Goal: Task Accomplishment & Management: Use online tool/utility

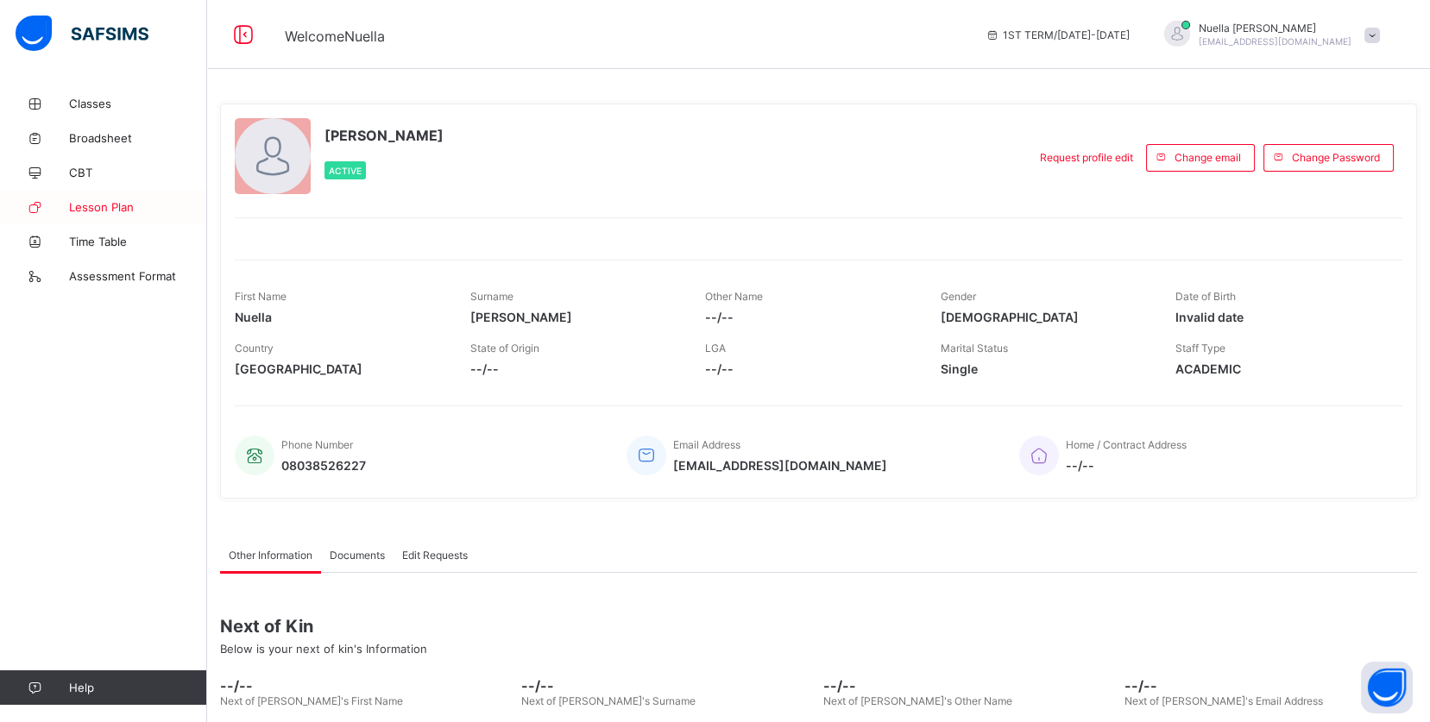
click at [87, 207] on span "Lesson Plan" at bounding box center [138, 207] width 138 height 14
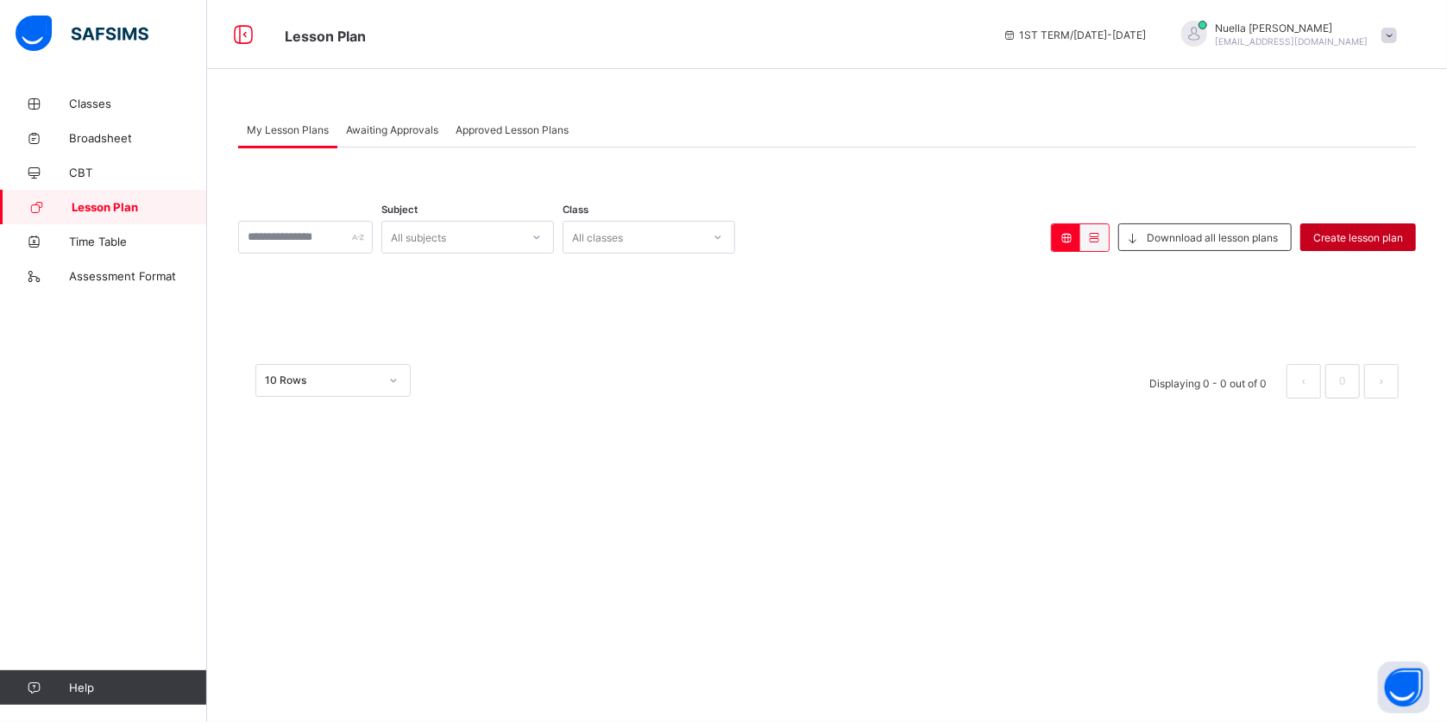
click at [1340, 231] on span "Create lesson plan" at bounding box center [1358, 237] width 90 height 13
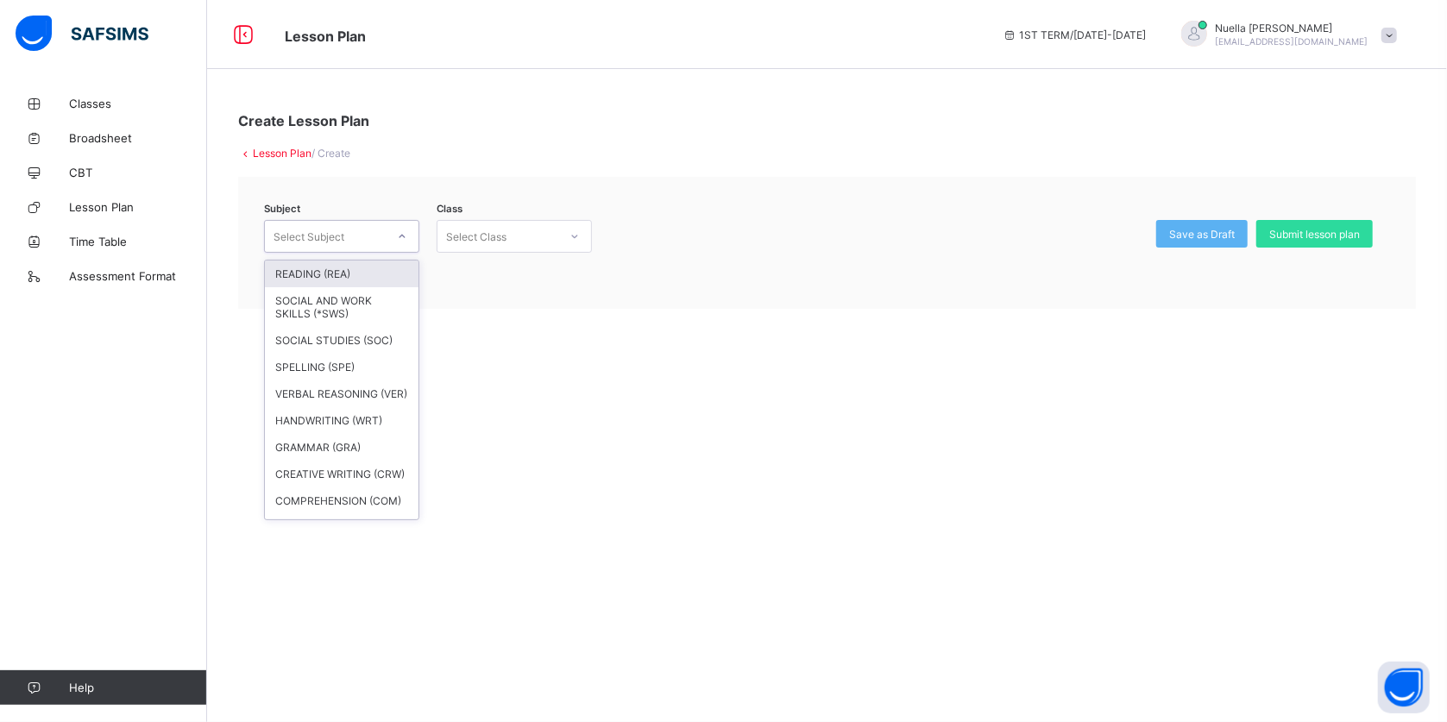
click at [352, 230] on div "Select Subject" at bounding box center [325, 236] width 121 height 24
click at [312, 337] on div "SOCIAL STUDIES (SOC)" at bounding box center [342, 340] width 154 height 27
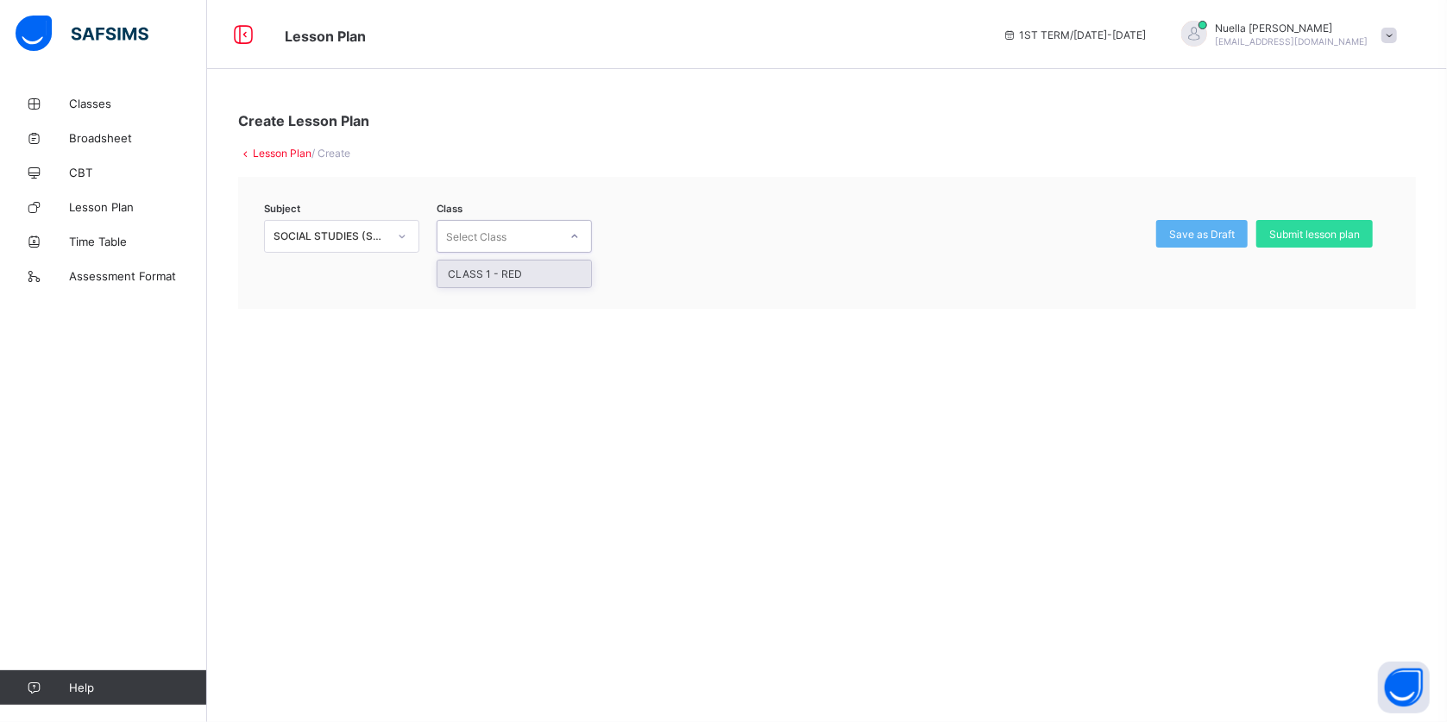
click at [526, 234] on div "Select Class" at bounding box center [497, 236] width 121 height 24
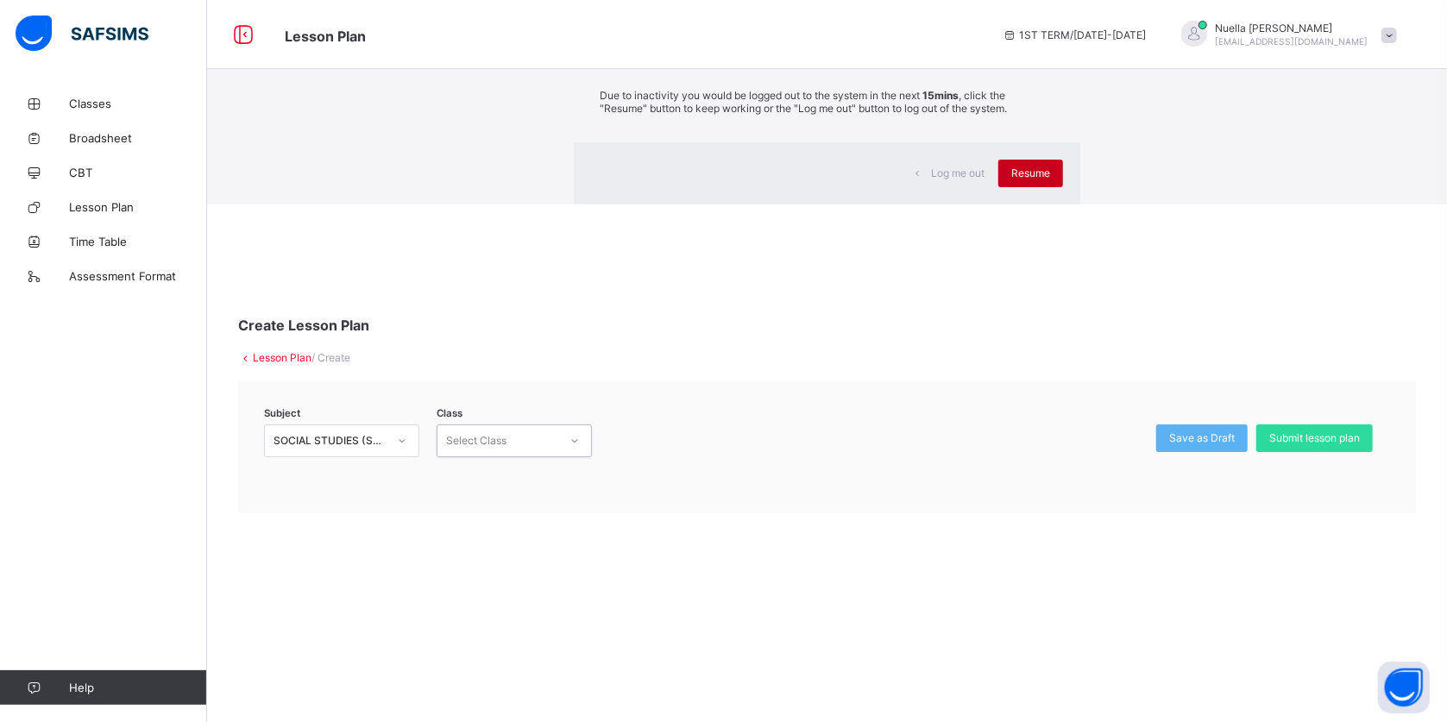
click at [998, 187] on div "Resume" at bounding box center [1030, 174] width 65 height 28
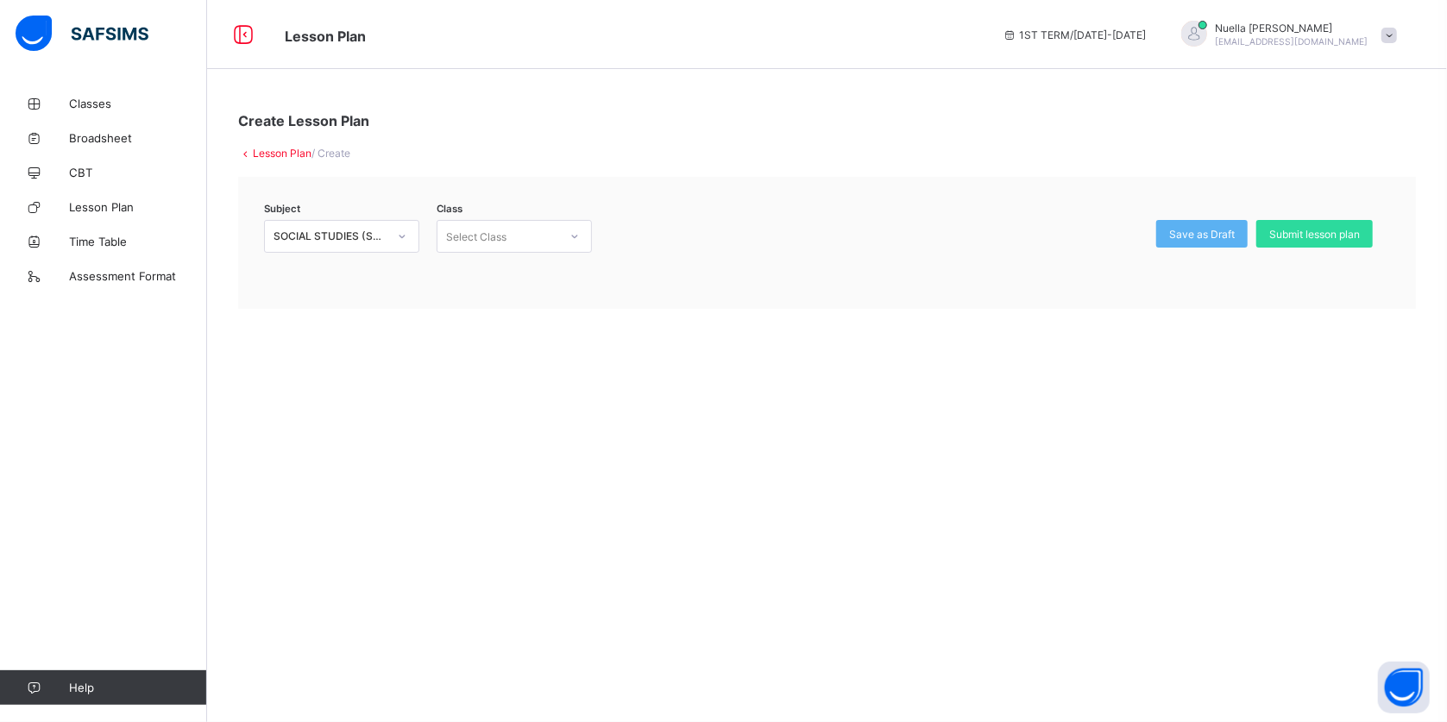
click at [1393, 26] on div "[PERSON_NAME] [EMAIL_ADDRESS][DOMAIN_NAME]" at bounding box center [1285, 35] width 242 height 28
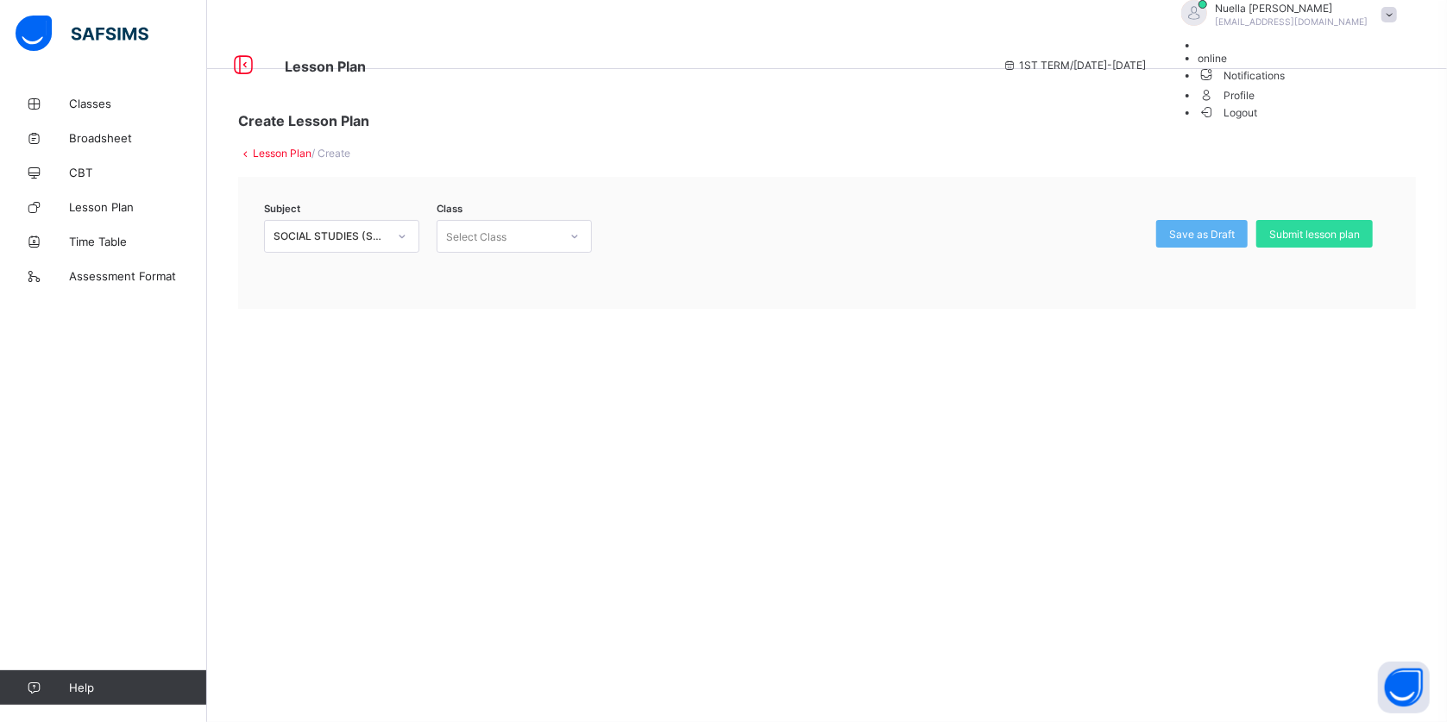
click at [1258, 122] on span "Logout" at bounding box center [1228, 113] width 60 height 18
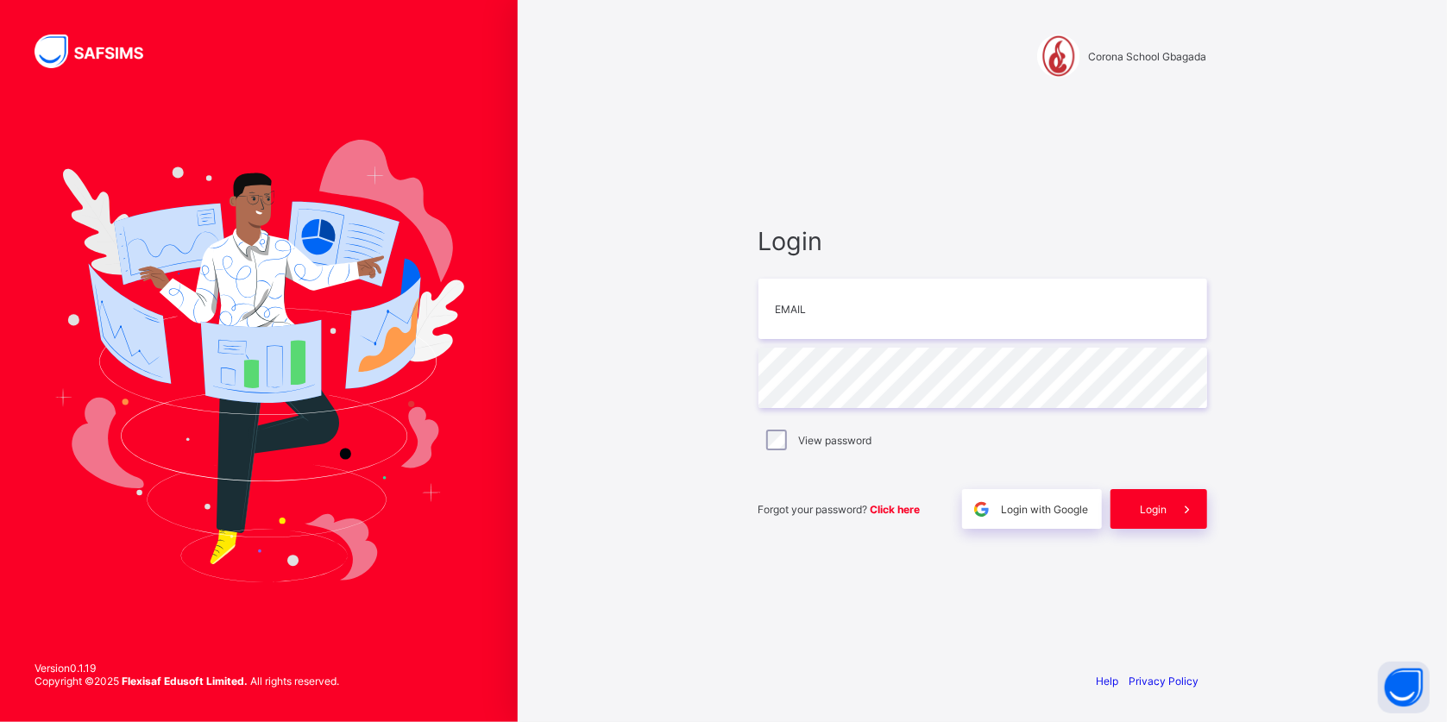
type input "**********"
click at [1160, 501] on div "Login" at bounding box center [1158, 509] width 97 height 40
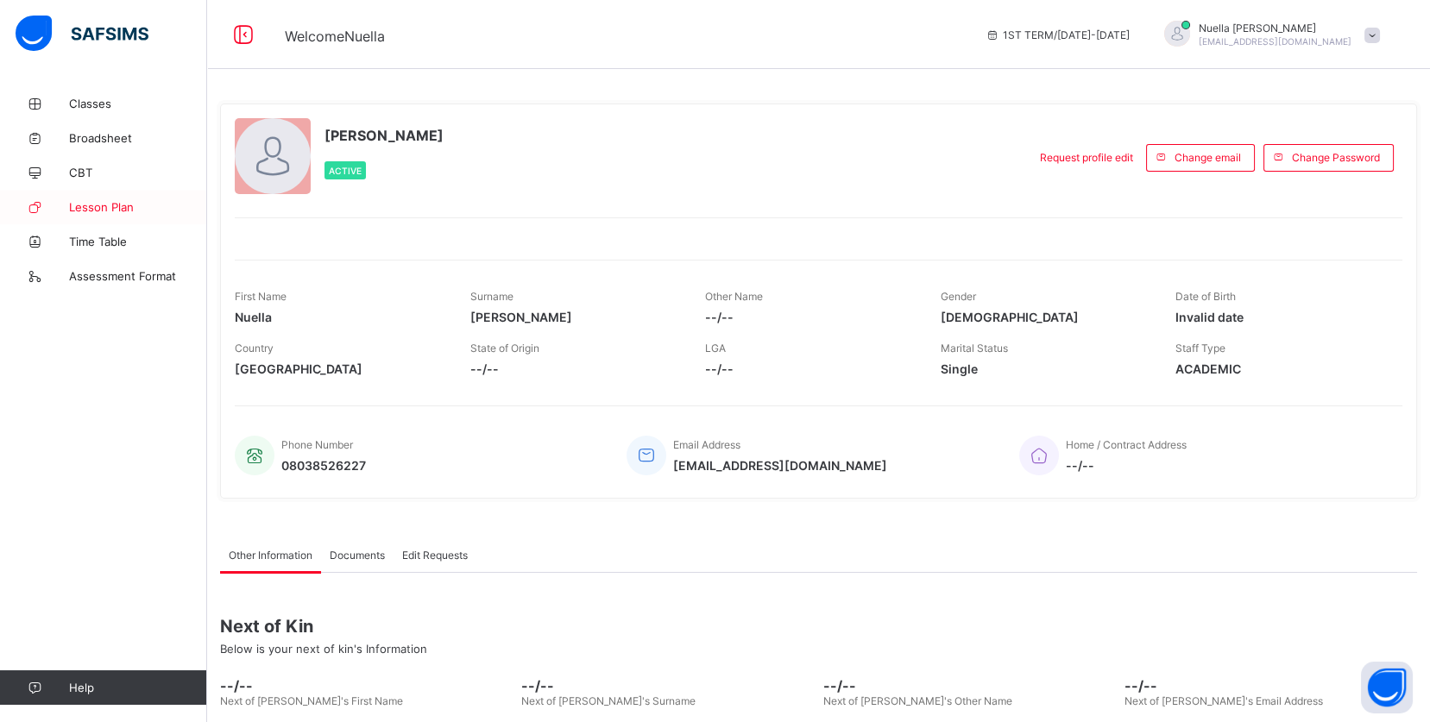
click at [110, 196] on link "Lesson Plan" at bounding box center [103, 207] width 207 height 35
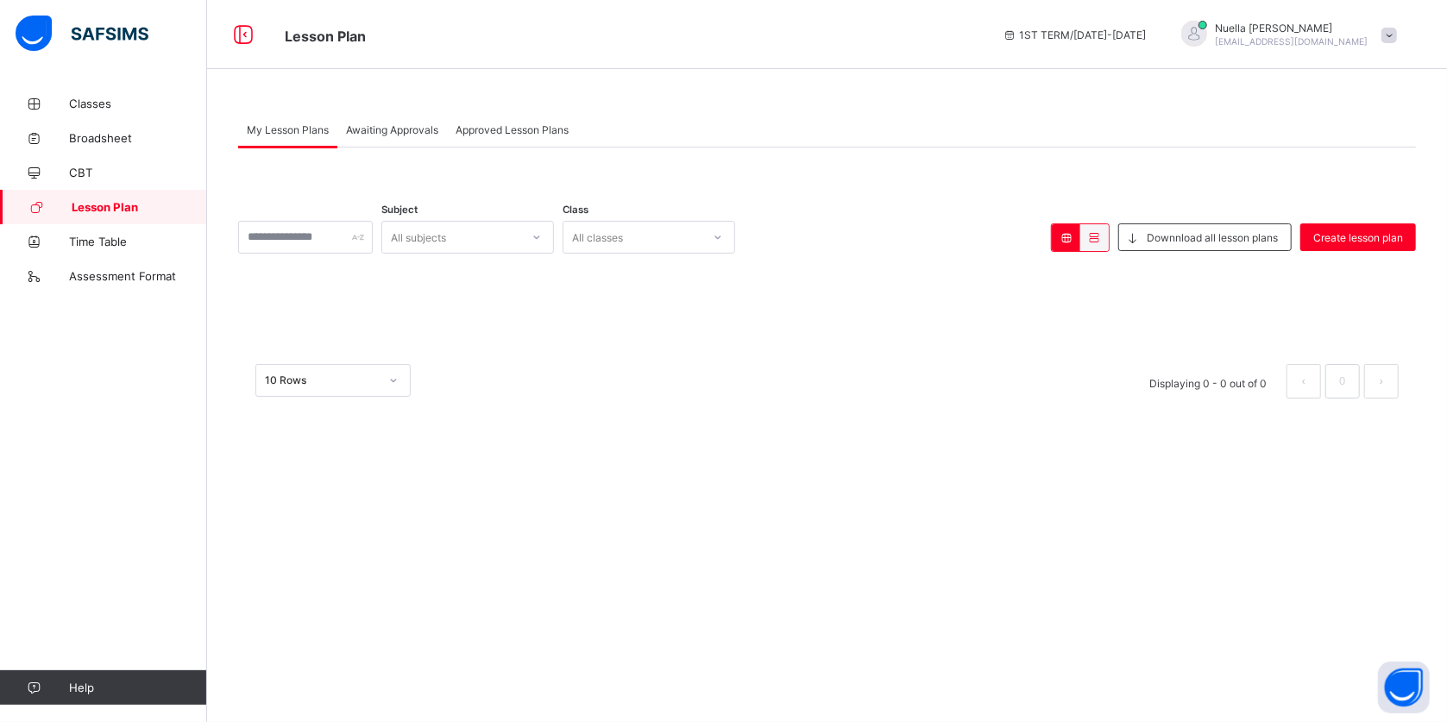
click at [662, 236] on div "All classes" at bounding box center [632, 237] width 138 height 24
click at [286, 238] on input "text" at bounding box center [305, 237] width 135 height 33
click at [323, 238] on input "text" at bounding box center [305, 237] width 135 height 33
type input "*"
click at [359, 238] on input "text" at bounding box center [305, 237] width 135 height 33
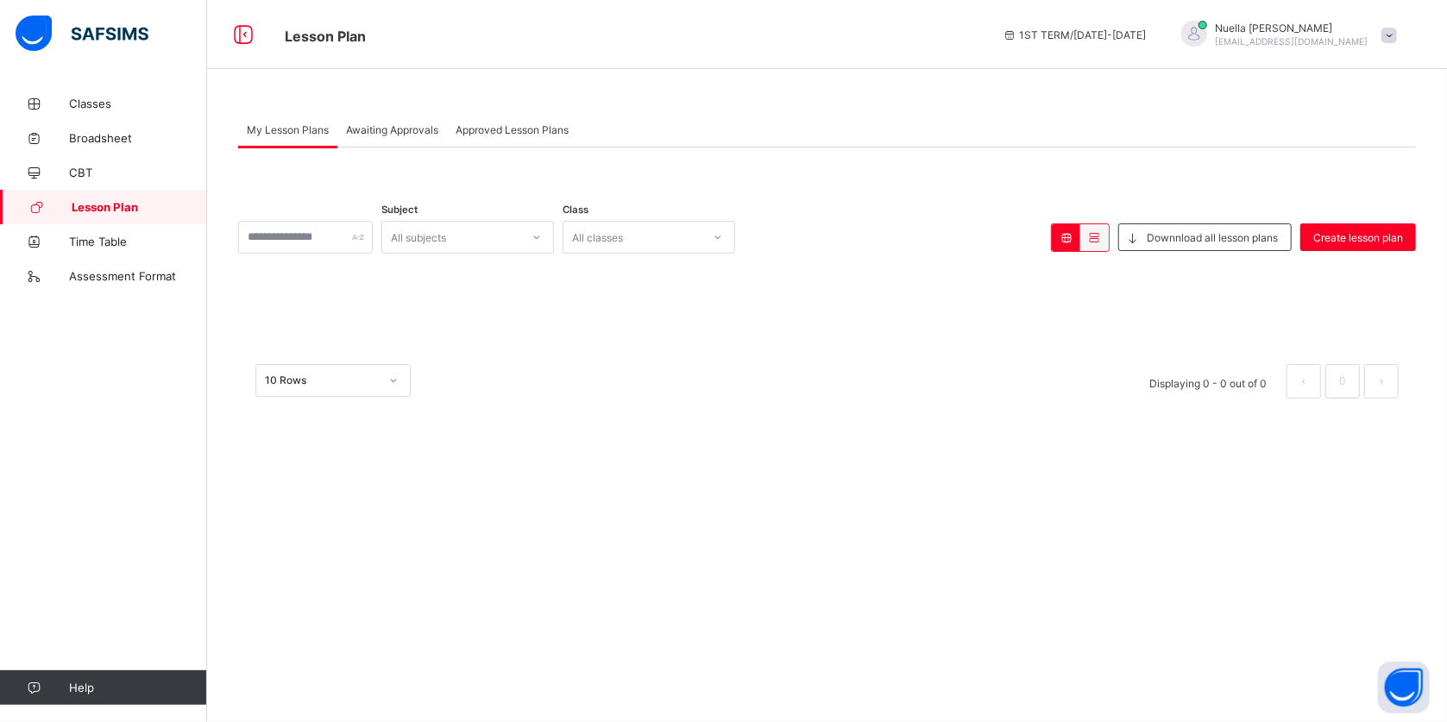
click at [127, 204] on span "Lesson Plan" at bounding box center [139, 207] width 135 height 14
click at [1374, 238] on span "Create lesson plan" at bounding box center [1358, 237] width 90 height 13
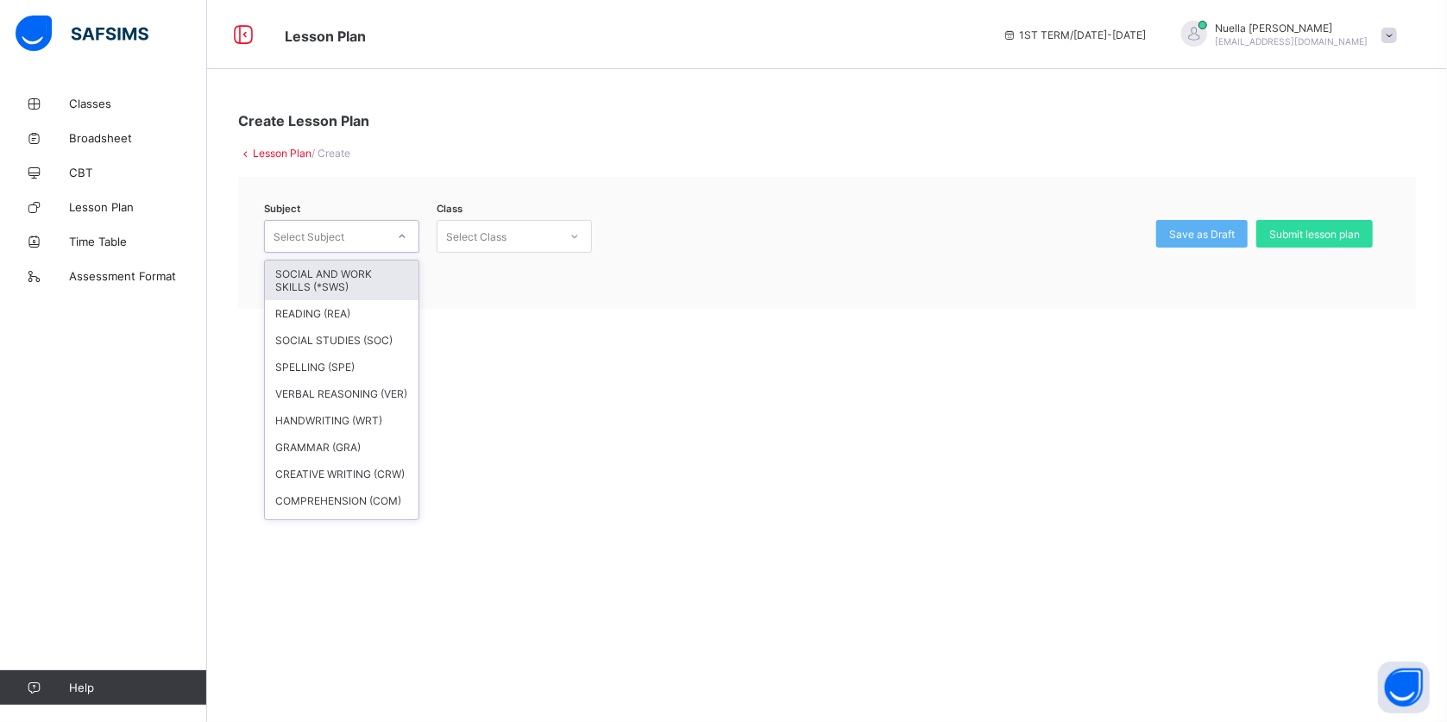
click at [326, 223] on div "Select Subject" at bounding box center [308, 236] width 71 height 33
click at [318, 338] on div "SOCIAL STUDIES (SOC)" at bounding box center [342, 340] width 154 height 27
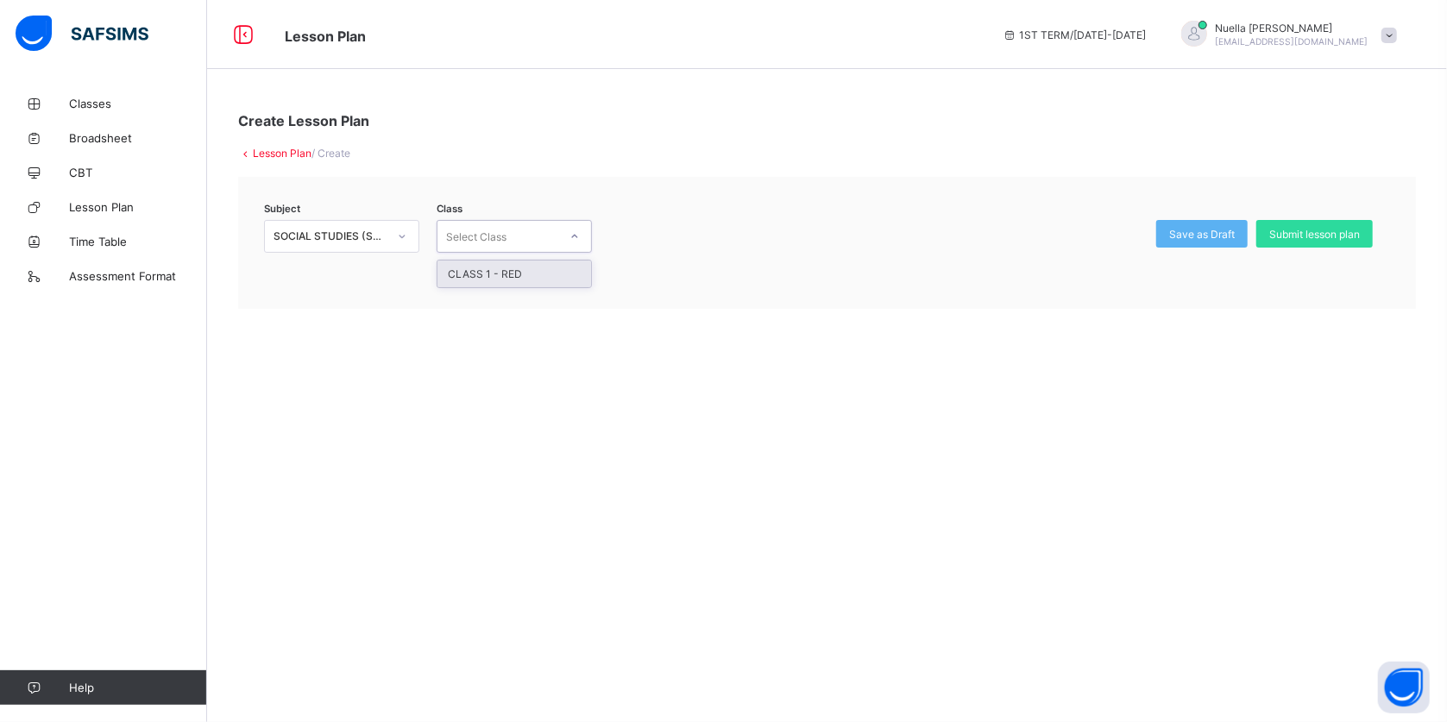
click at [525, 230] on div "Select Class" at bounding box center [497, 236] width 121 height 24
click at [1268, 34] on div "[PERSON_NAME] [EMAIL_ADDRESS][DOMAIN_NAME]" at bounding box center [1292, 35] width 153 height 26
click at [79, 99] on span "Classes" at bounding box center [138, 104] width 138 height 14
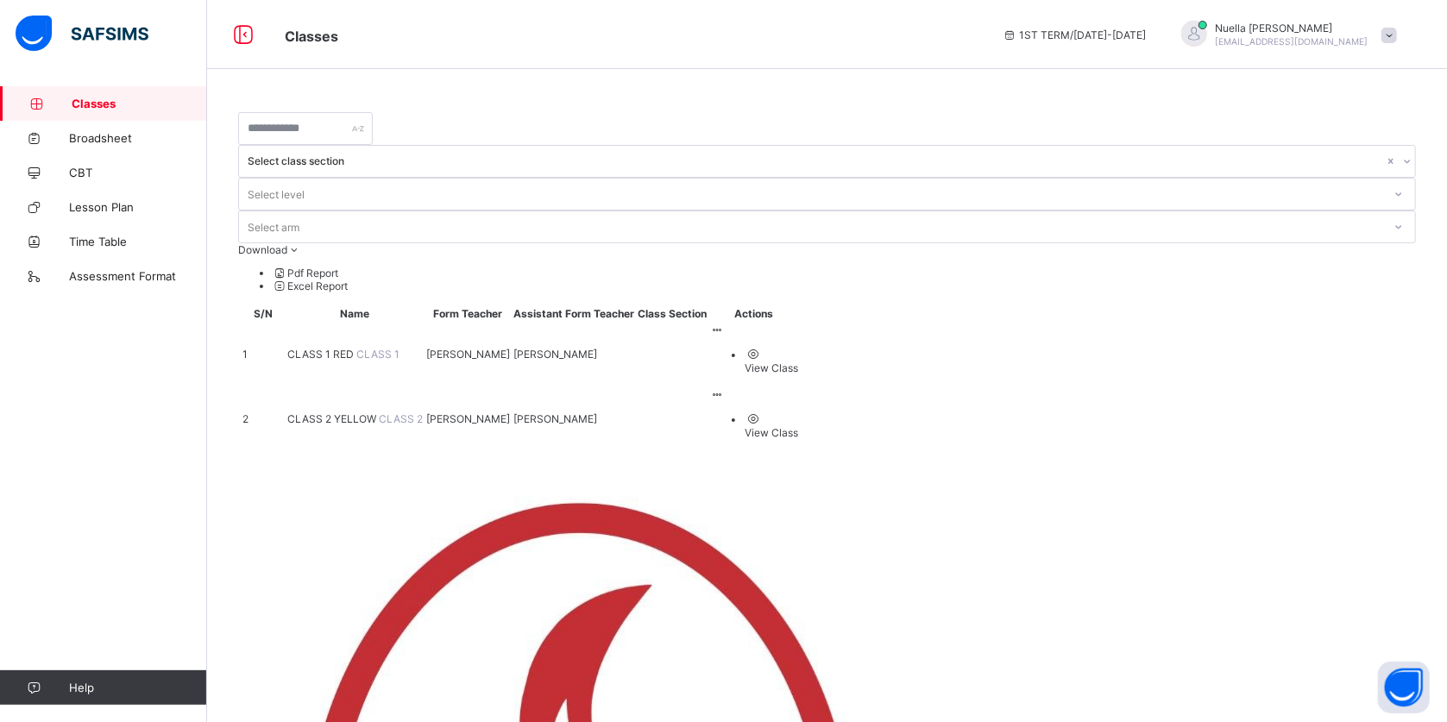
click at [361, 412] on span "CLASS 2 YELLOW" at bounding box center [332, 418] width 91 height 13
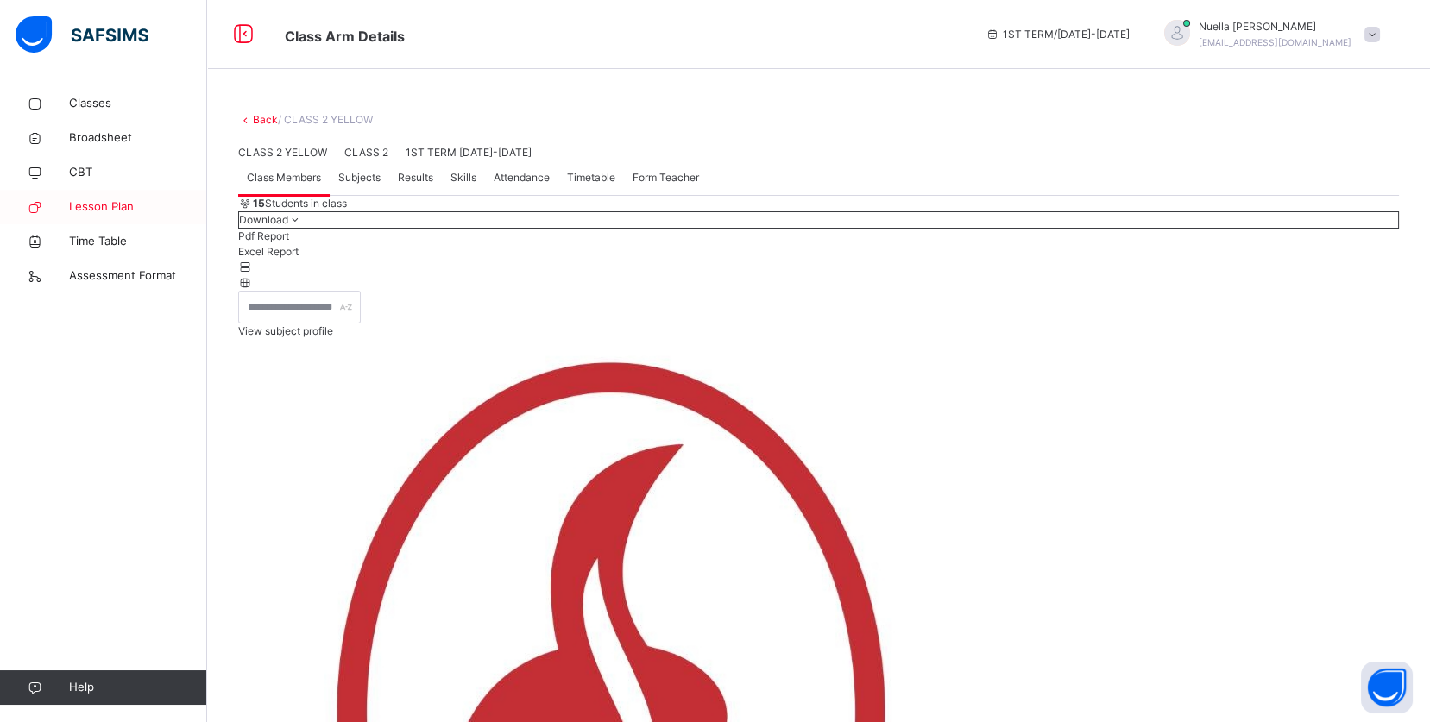
click at [124, 201] on span "Lesson Plan" at bounding box center [138, 206] width 138 height 17
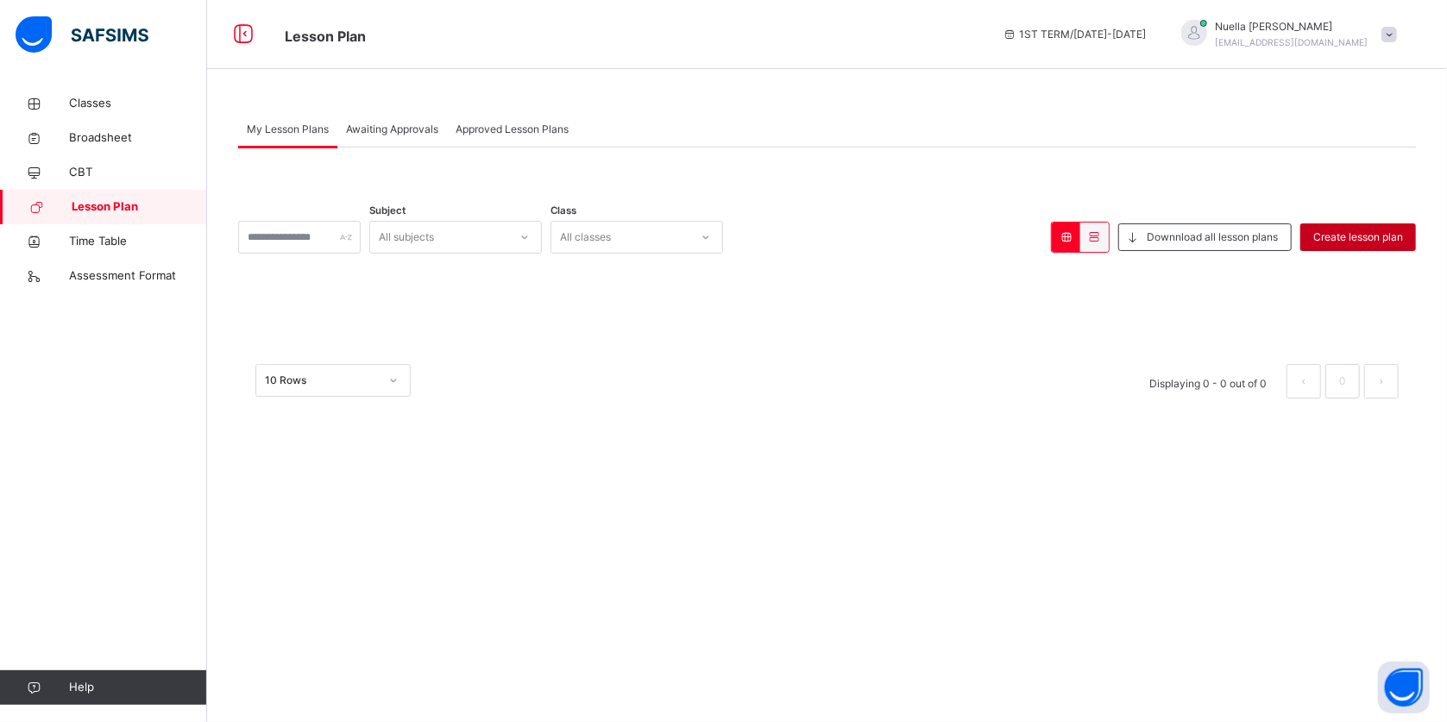
click at [1349, 234] on span "Create lesson plan" at bounding box center [1358, 237] width 90 height 16
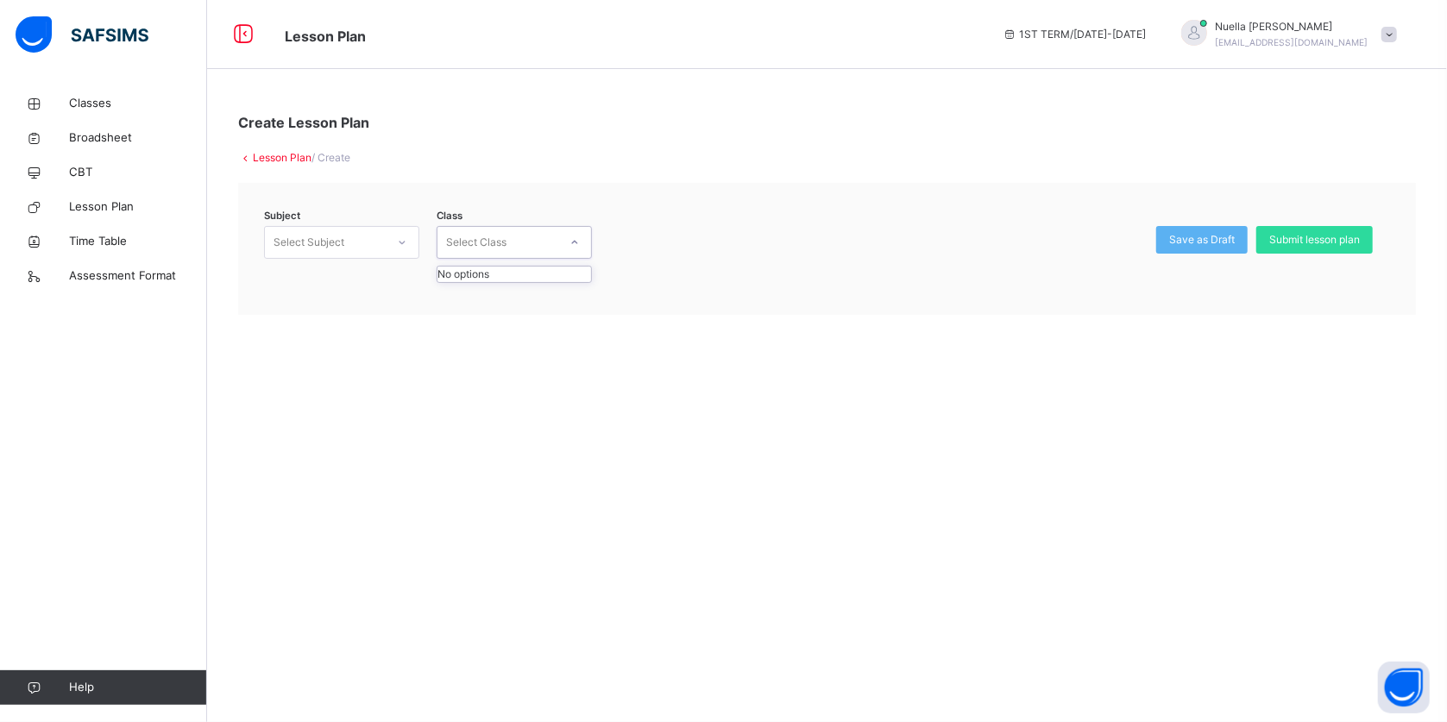
click at [509, 239] on div "Select Class" at bounding box center [497, 242] width 121 height 27
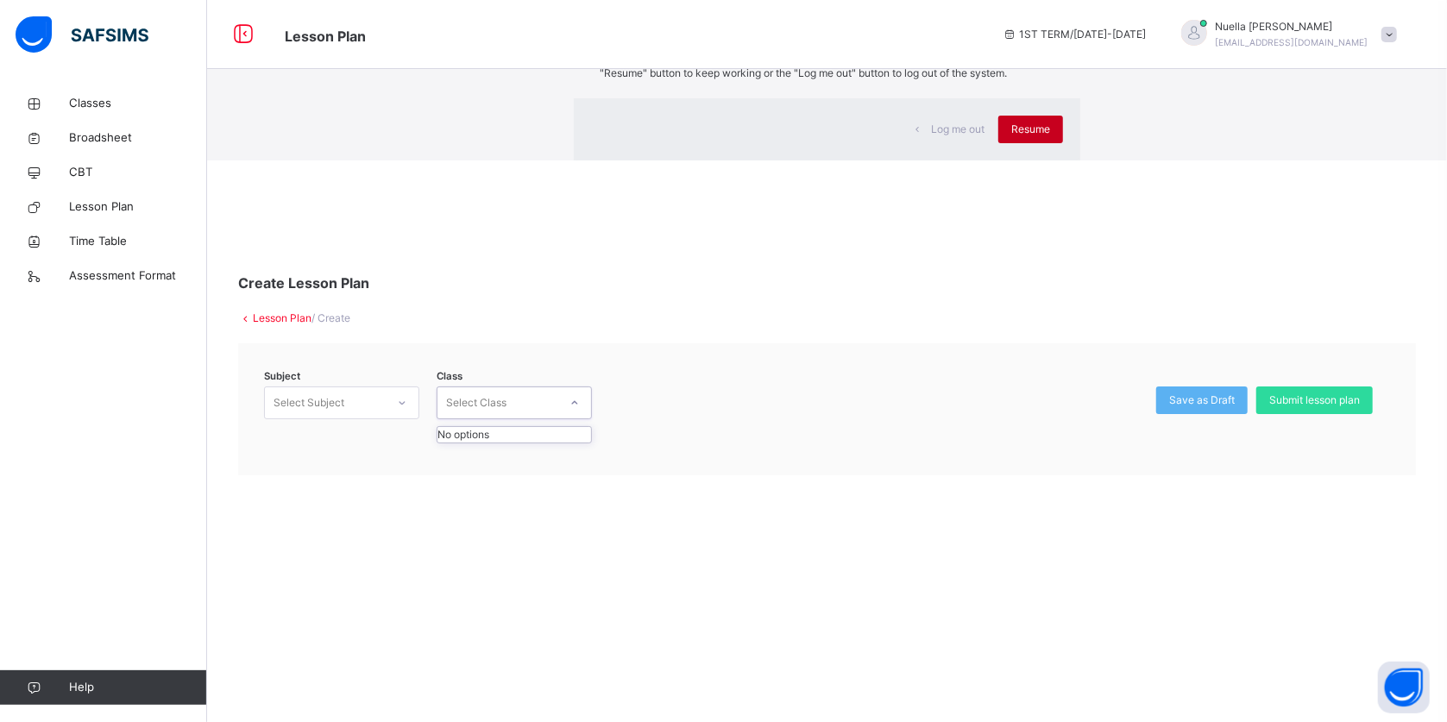
click at [1011, 137] on span "Resume" at bounding box center [1030, 130] width 39 height 16
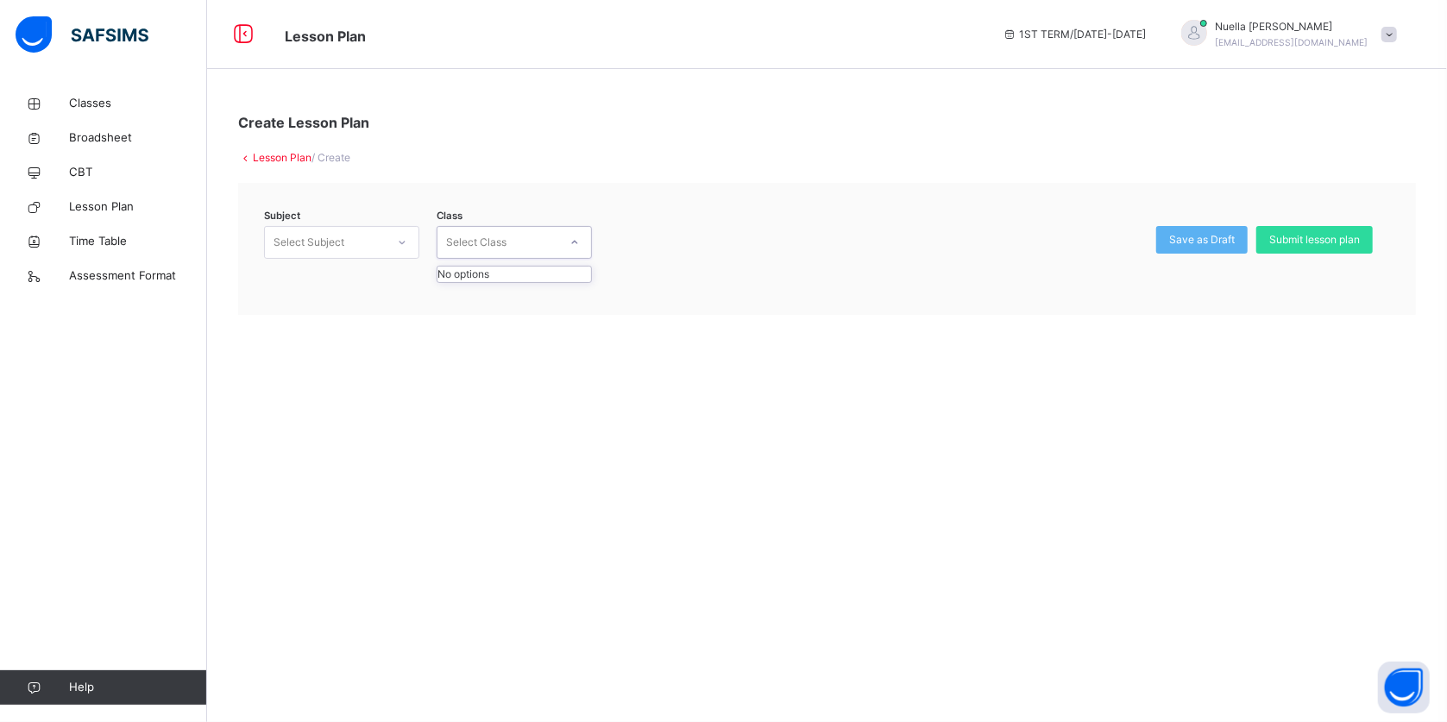
click at [498, 237] on div "Select Class" at bounding box center [476, 242] width 60 height 33
